Goal: Use online tool/utility: Use online tool/utility

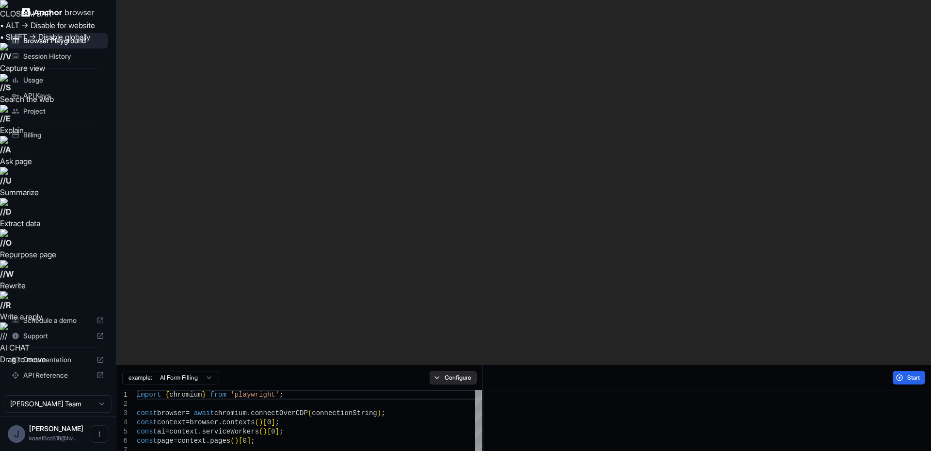
click at [461, 371] on button "Configure" at bounding box center [453, 378] width 47 height 14
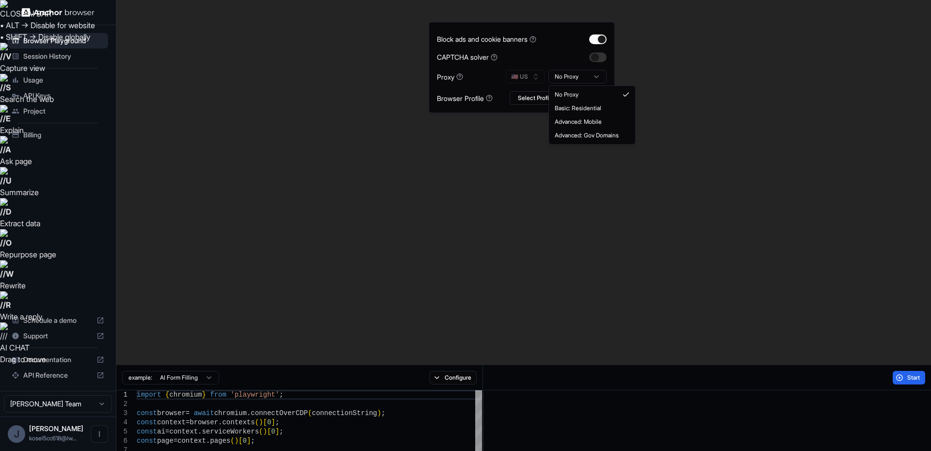
click at [561, 73] on html "CLOSE AI BAR • ALT → Disable for website • SHIFT → Disable globally // V Captur…" at bounding box center [465, 407] width 931 height 815
click at [532, 75] on button "🇺🇸 US" at bounding box center [525, 77] width 39 height 14
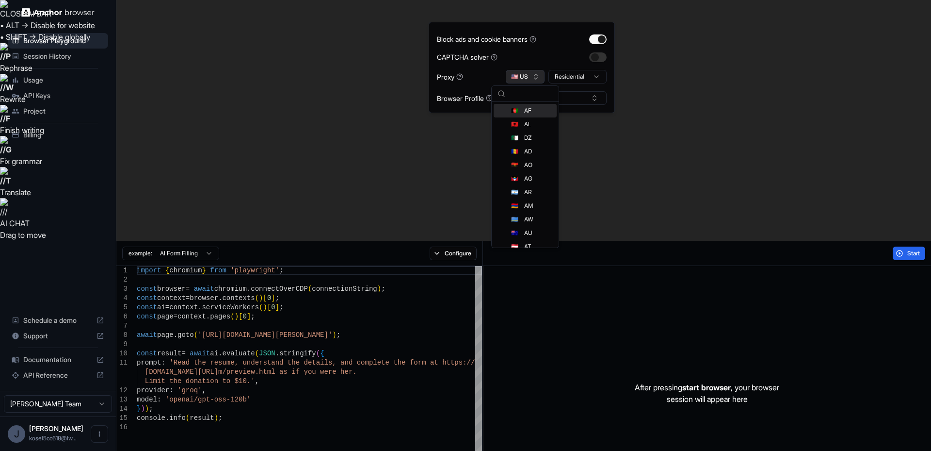
type input "*"
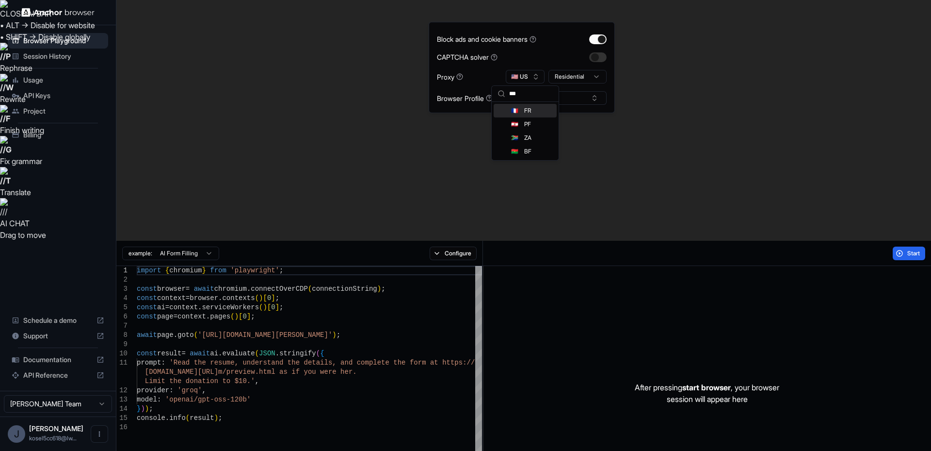
type input "***"
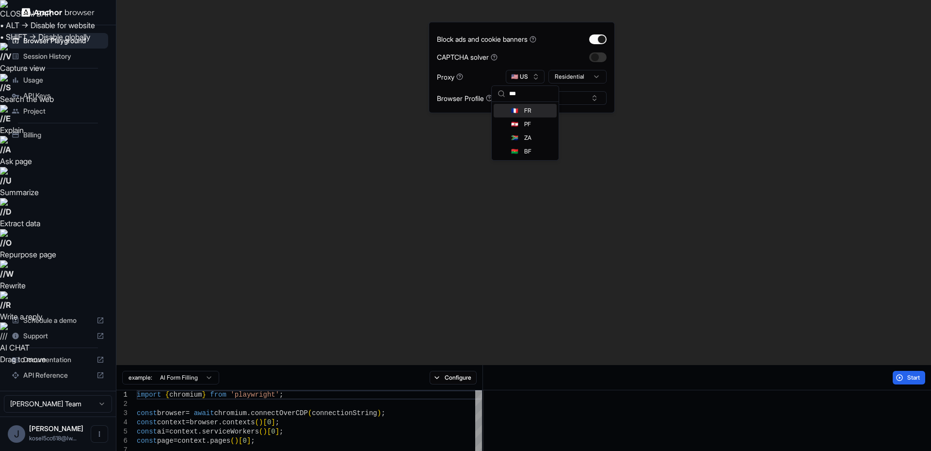
click at [535, 109] on div "🇫🇷 FR" at bounding box center [525, 111] width 63 height 14
click at [595, 38] on button "button" at bounding box center [597, 39] width 17 height 10
click at [911, 373] on span "Start" at bounding box center [914, 377] width 14 height 8
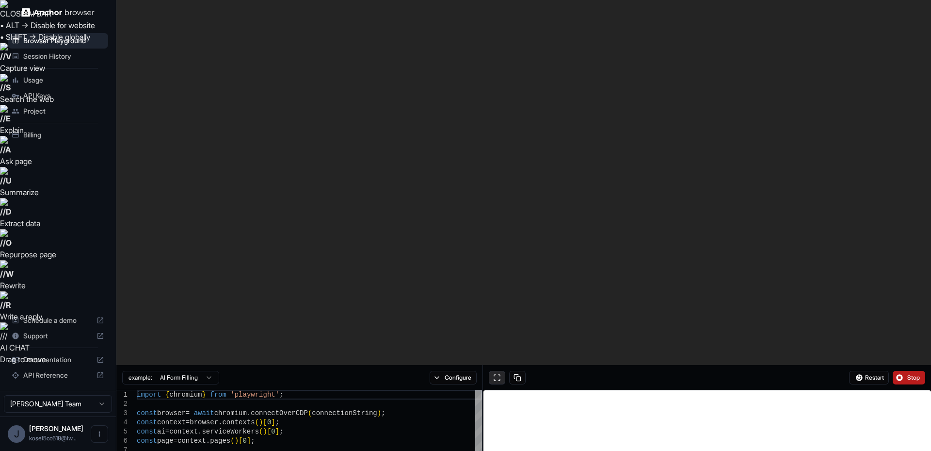
click at [500, 371] on button at bounding box center [497, 378] width 16 height 14
click at [910, 373] on span "Stop" at bounding box center [914, 377] width 14 height 8
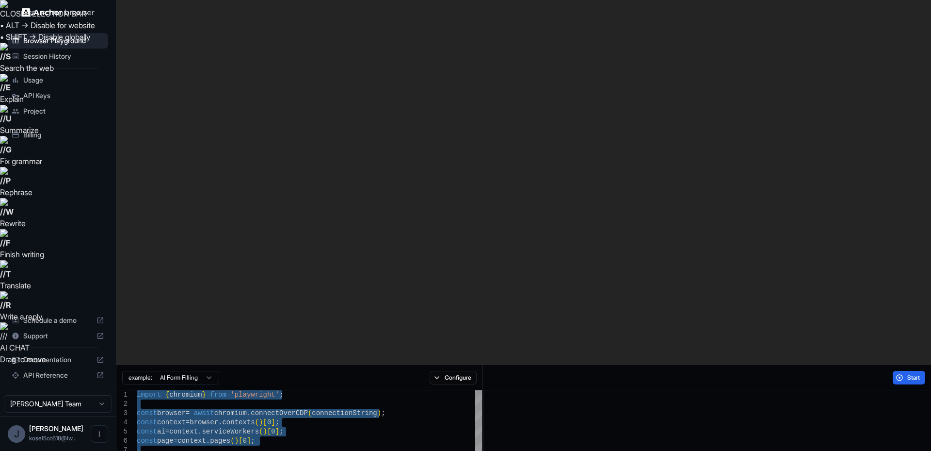
type textarea "**********"
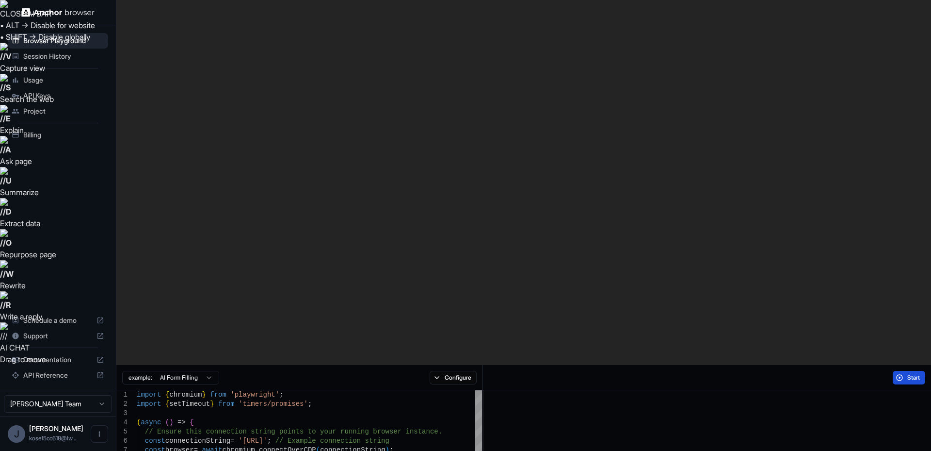
click at [913, 373] on span "Start" at bounding box center [914, 377] width 14 height 8
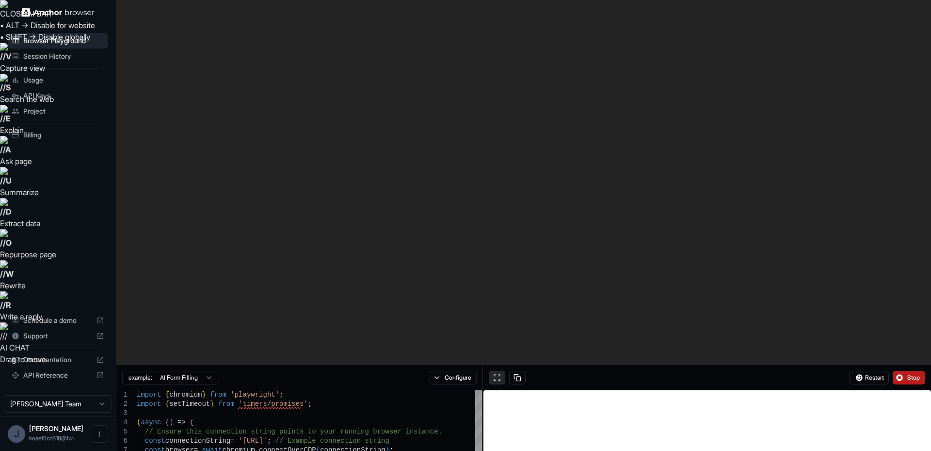
click at [494, 371] on button at bounding box center [497, 378] width 16 height 14
click at [916, 365] on div "Restart Stop" at bounding box center [707, 377] width 448 height 25
click at [912, 373] on span "Stop" at bounding box center [914, 377] width 14 height 8
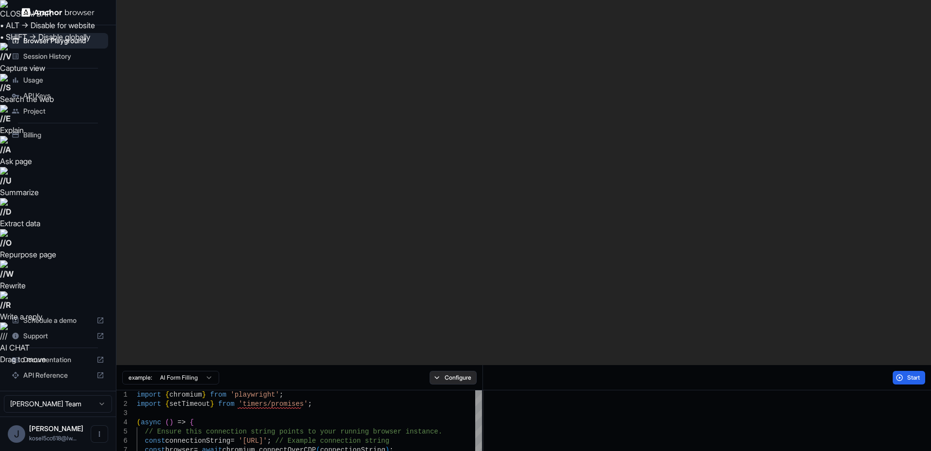
click at [459, 371] on button "Configure" at bounding box center [453, 378] width 47 height 14
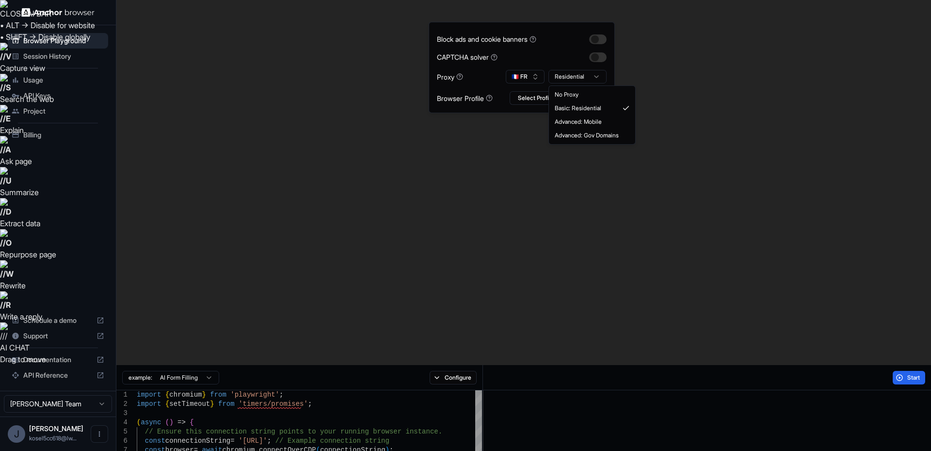
click at [588, 80] on html "CLOSE AI BAR • ALT → Disable for website • SHIFT → Disable globally // V Captur…" at bounding box center [465, 407] width 931 height 815
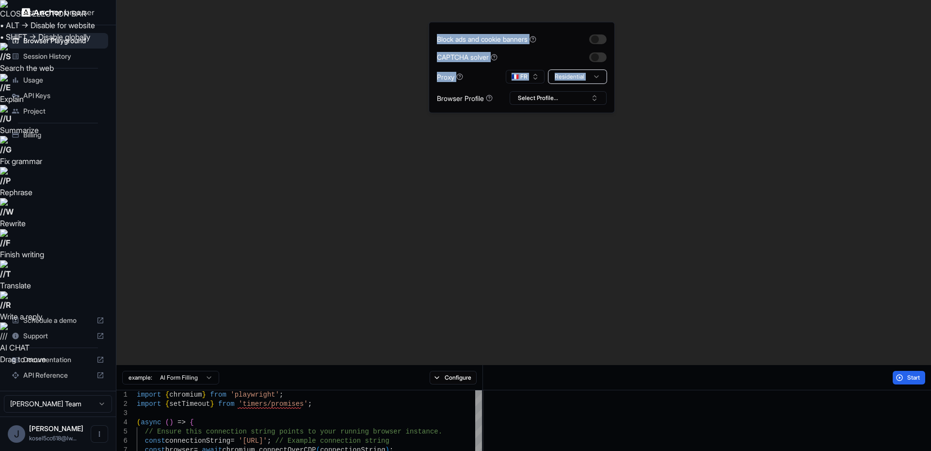
drag, startPoint x: 588, startPoint y: 80, endPoint x: 579, endPoint y: 79, distance: 9.2
click at [588, 80] on html "CLOSE SELECTION BAR • ALT → Disable for website • SHIFT → Disable globally // S…" at bounding box center [465, 407] width 931 height 815
click at [532, 74] on button "🇫🇷 FR" at bounding box center [525, 77] width 39 height 14
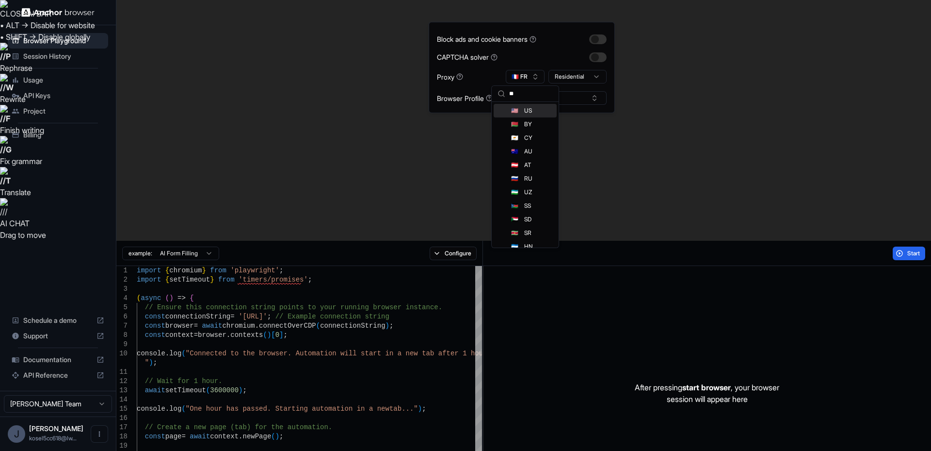
type input "**"
click at [540, 113] on div "🇺🇸 US" at bounding box center [525, 111] width 63 height 14
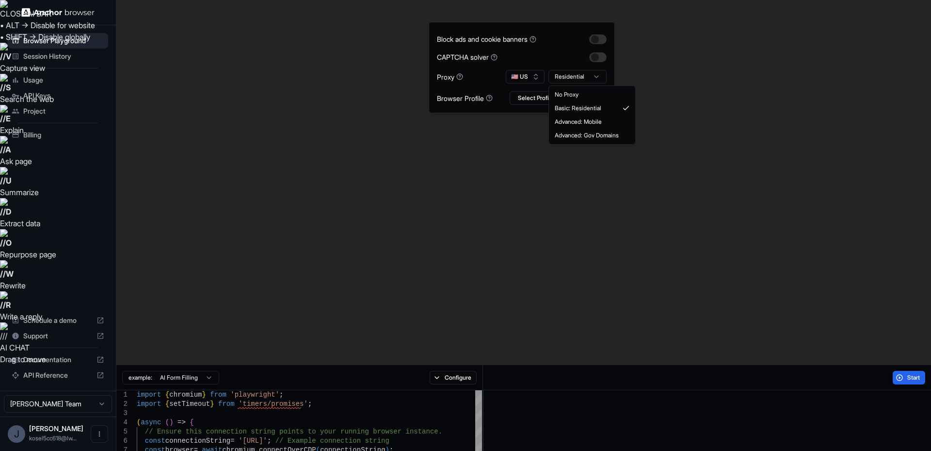
click at [596, 75] on html "CLOSE AI BAR • ALT → Disable for website • SHIFT → Disable globally // V Captur…" at bounding box center [465, 407] width 931 height 815
click at [909, 373] on span "Start" at bounding box center [914, 377] width 14 height 8
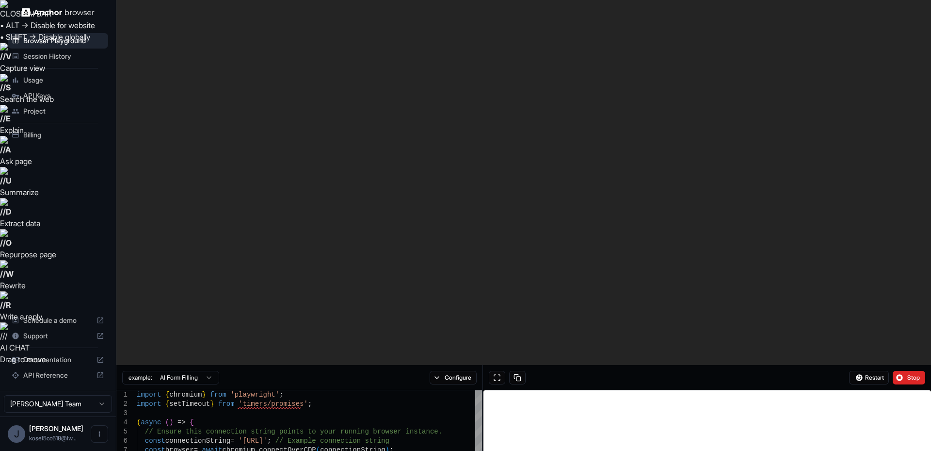
drag, startPoint x: 499, startPoint y: 9, endPoint x: 495, endPoint y: 2, distance: 7.4
click at [499, 371] on button at bounding box center [497, 378] width 16 height 14
click at [918, 373] on span "Stop" at bounding box center [914, 377] width 14 height 8
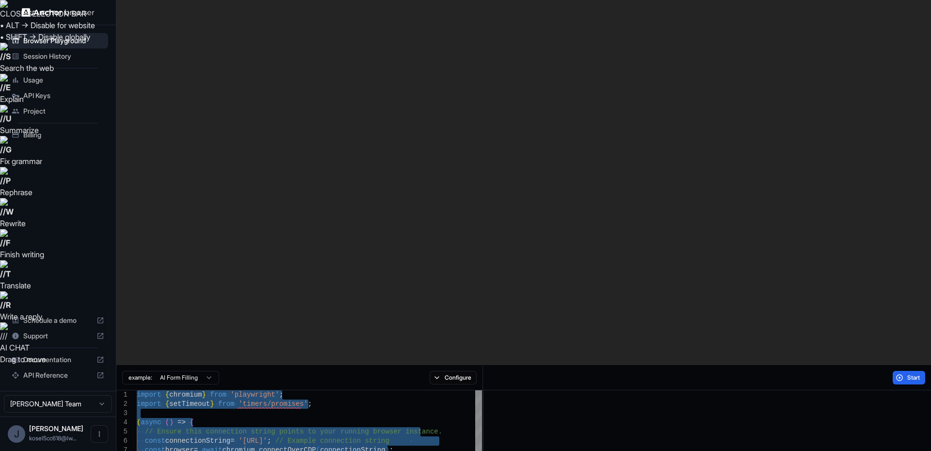
type textarea "**********"
